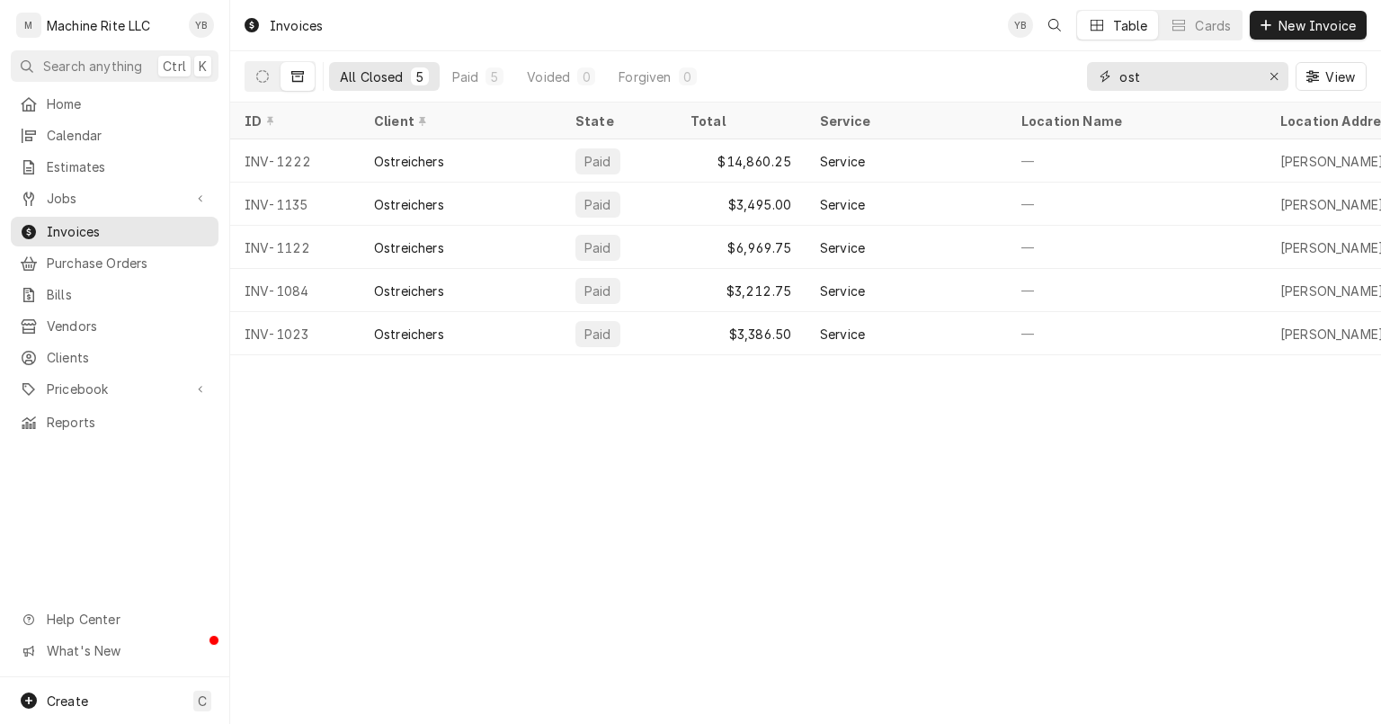
click at [1224, 77] on input "ost" at bounding box center [1186, 76] width 135 height 29
type input "o"
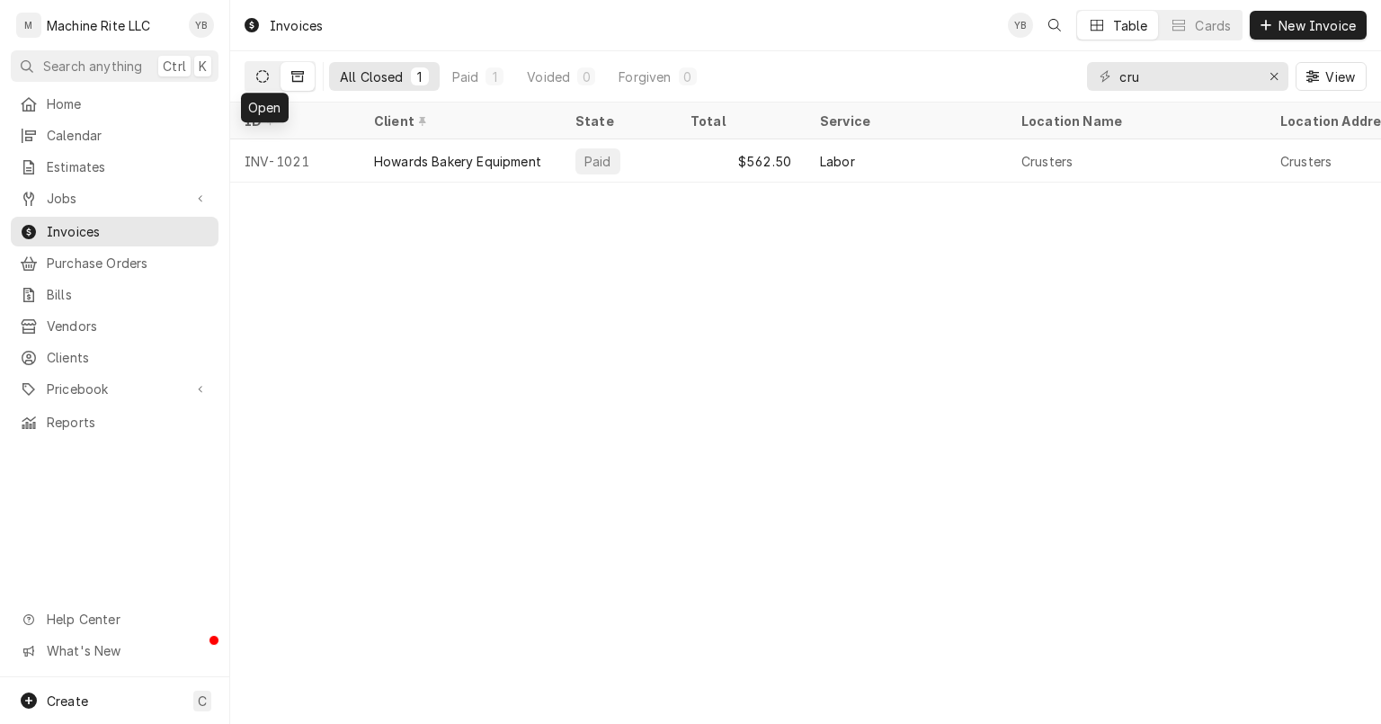
click at [266, 71] on icon "Dynamic Content Wrapper" at bounding box center [262, 76] width 13 height 13
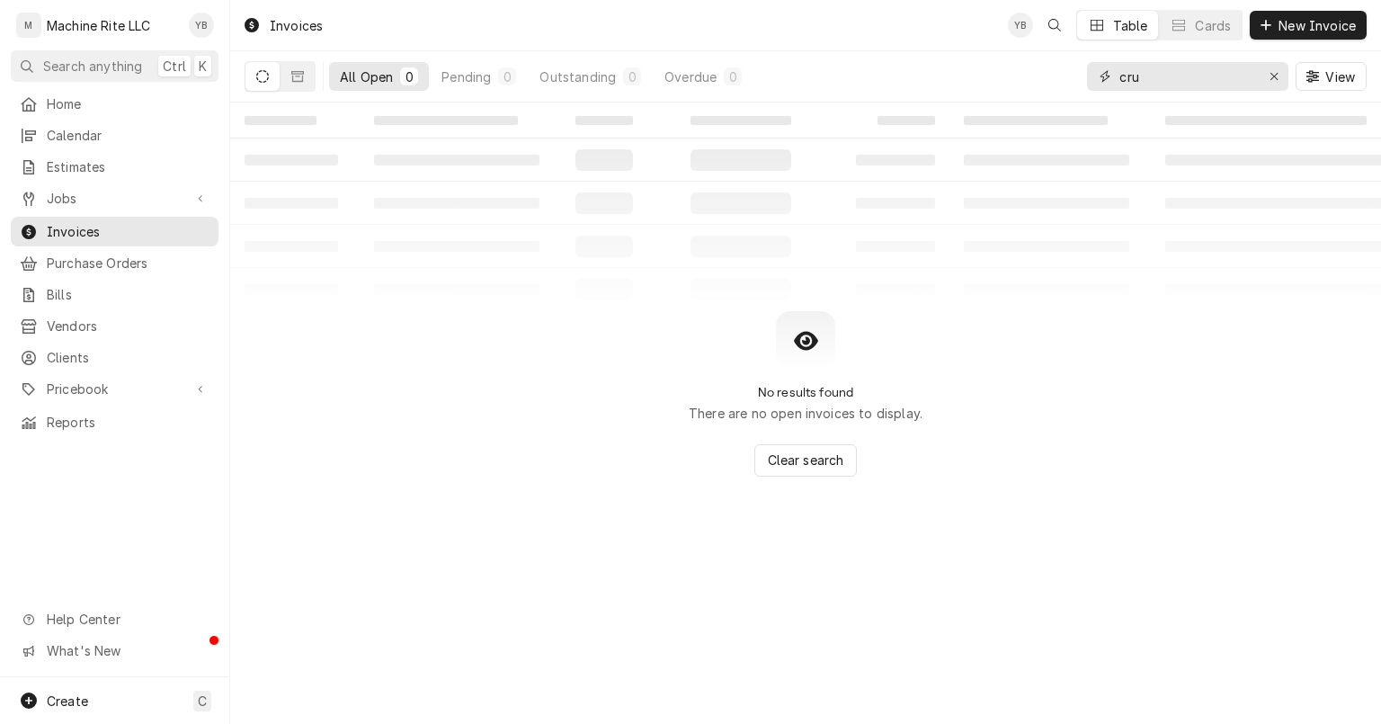
drag, startPoint x: 1191, startPoint y: 78, endPoint x: 1177, endPoint y: 76, distance: 14.5
click at [1190, 78] on input "cru" at bounding box center [1186, 76] width 135 height 29
drag, startPoint x: 1177, startPoint y: 76, endPoint x: 991, endPoint y: 88, distance: 186.4
click at [992, 87] on div "All Open 0 Pending 0 Outstanding 0 Overdue 0 cru View" at bounding box center [806, 76] width 1122 height 50
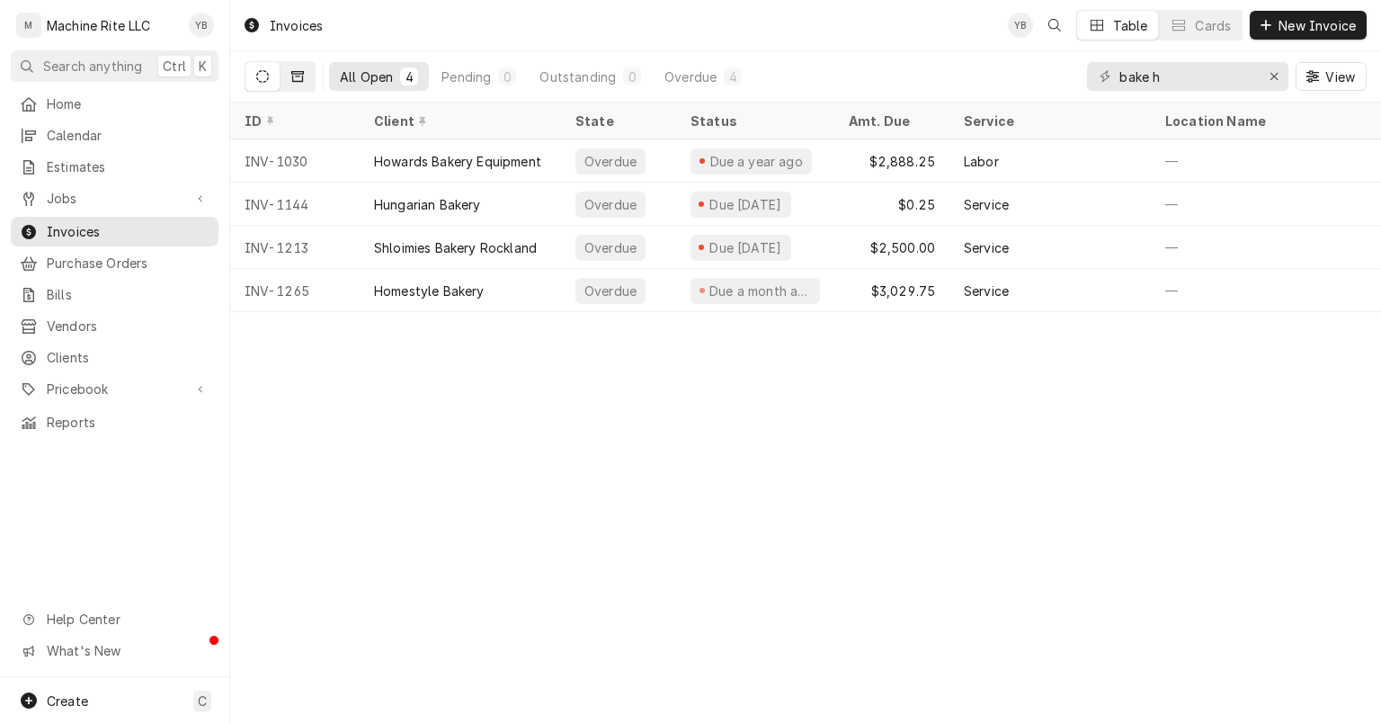
click at [298, 77] on icon "Dynamic Content Wrapper" at bounding box center [297, 76] width 13 height 13
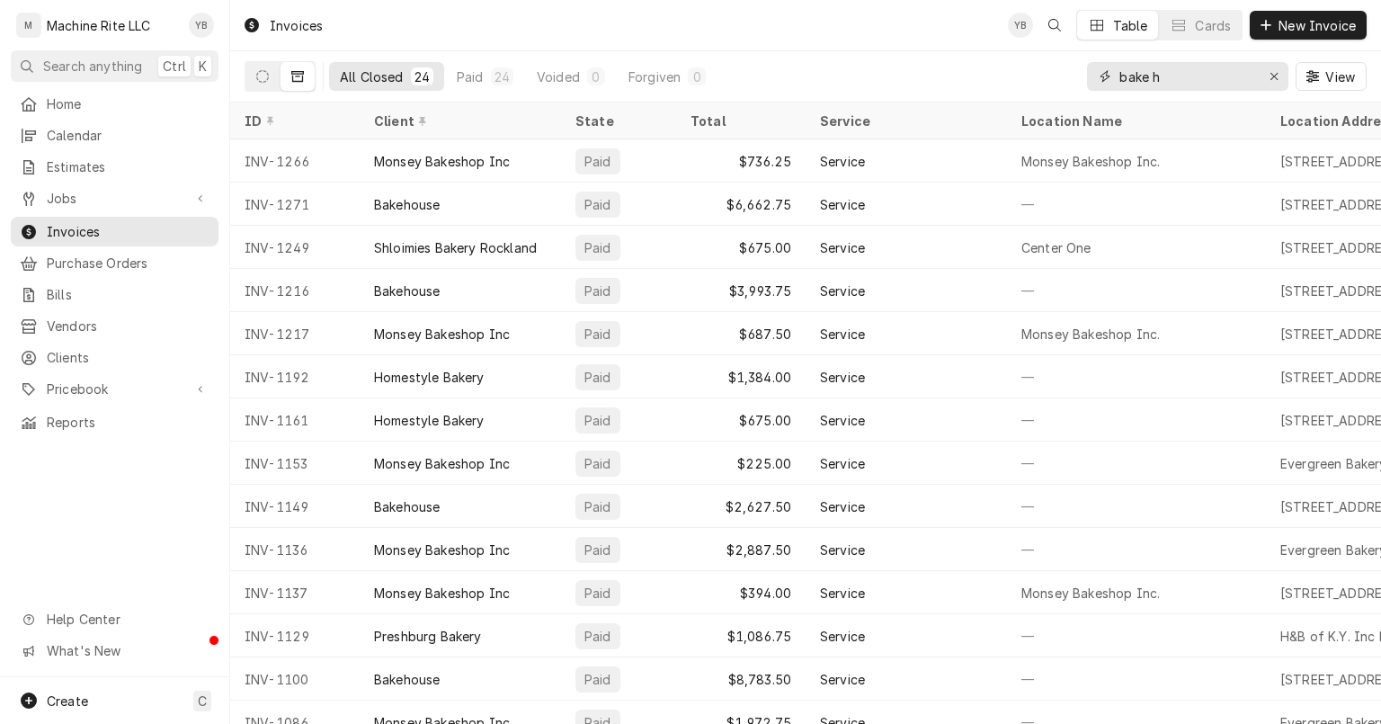
drag, startPoint x: 1226, startPoint y: 65, endPoint x: 1214, endPoint y: 71, distance: 13.3
click at [1223, 67] on input "bake h" at bounding box center [1186, 76] width 135 height 29
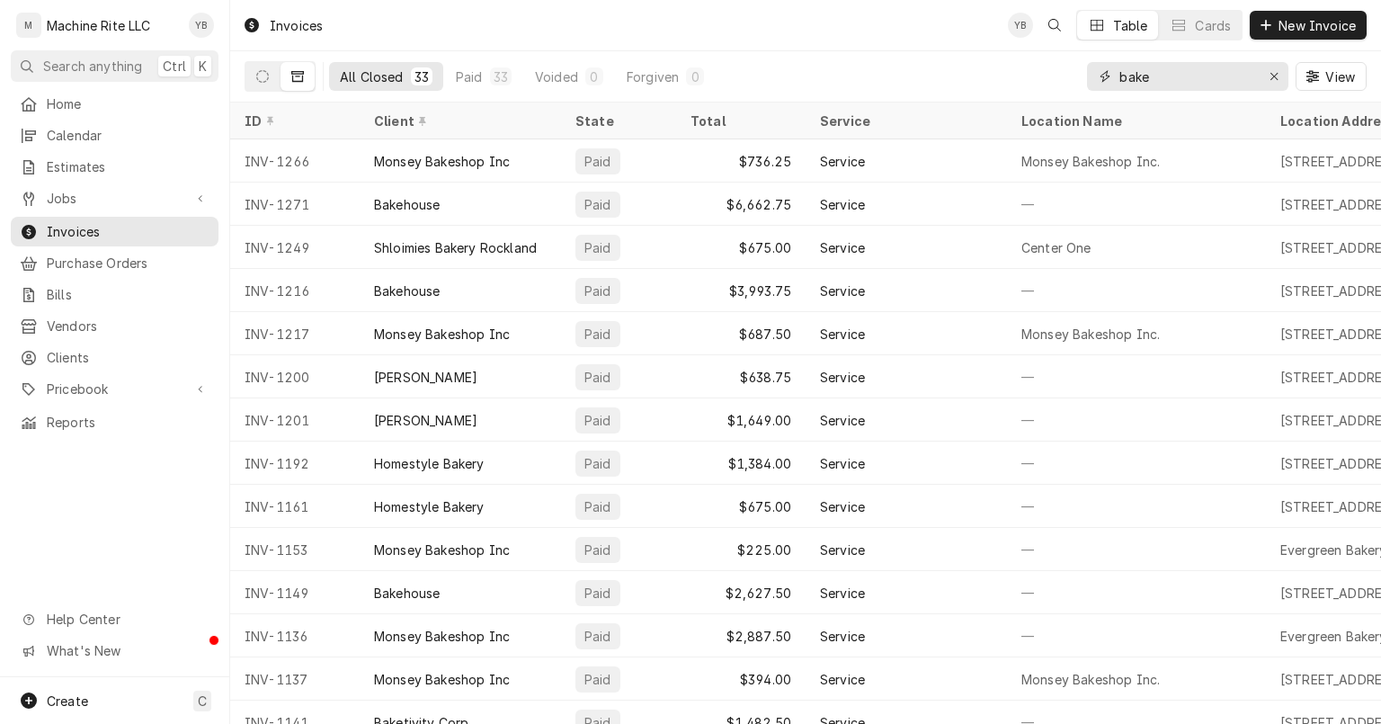
click at [1170, 79] on input "bake" at bounding box center [1186, 76] width 135 height 29
type input "b"
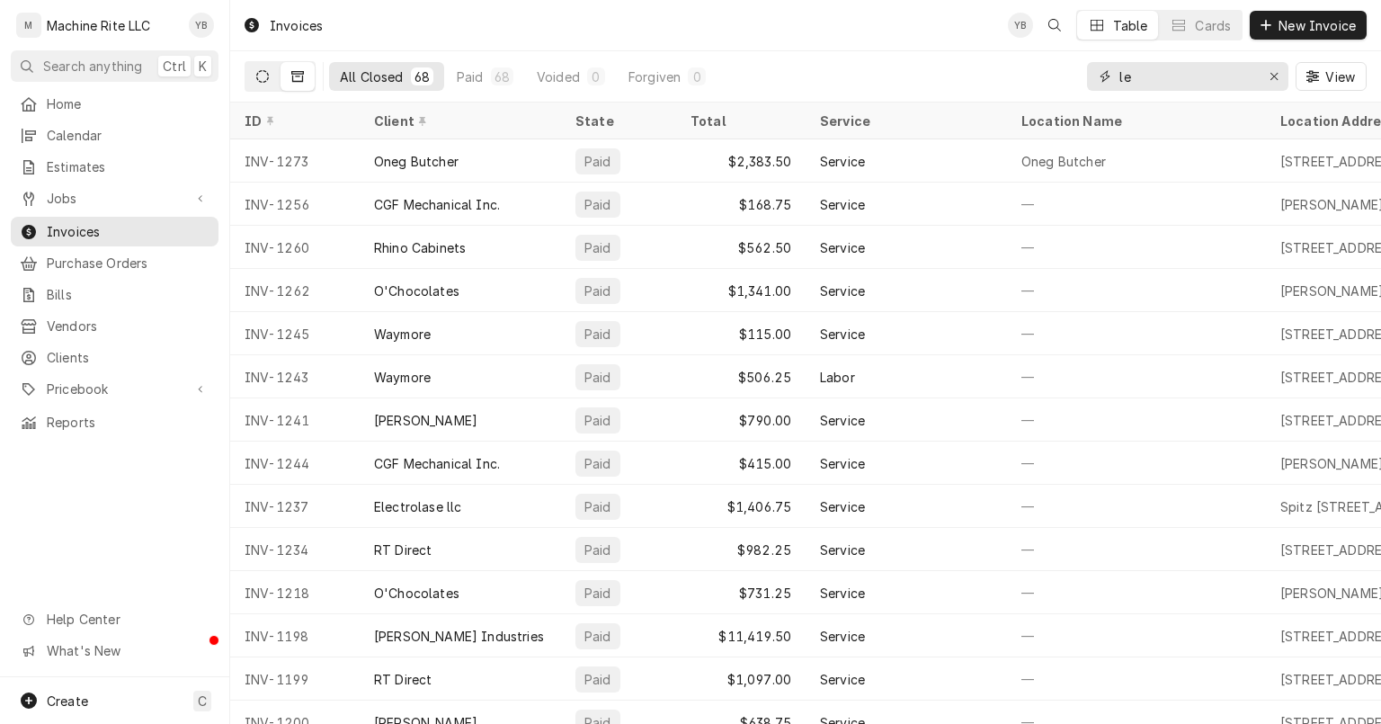
type input "le"
click at [262, 70] on icon "Dynamic Content Wrapper" at bounding box center [262, 76] width 13 height 13
